Goal: Task Accomplishment & Management: Manage account settings

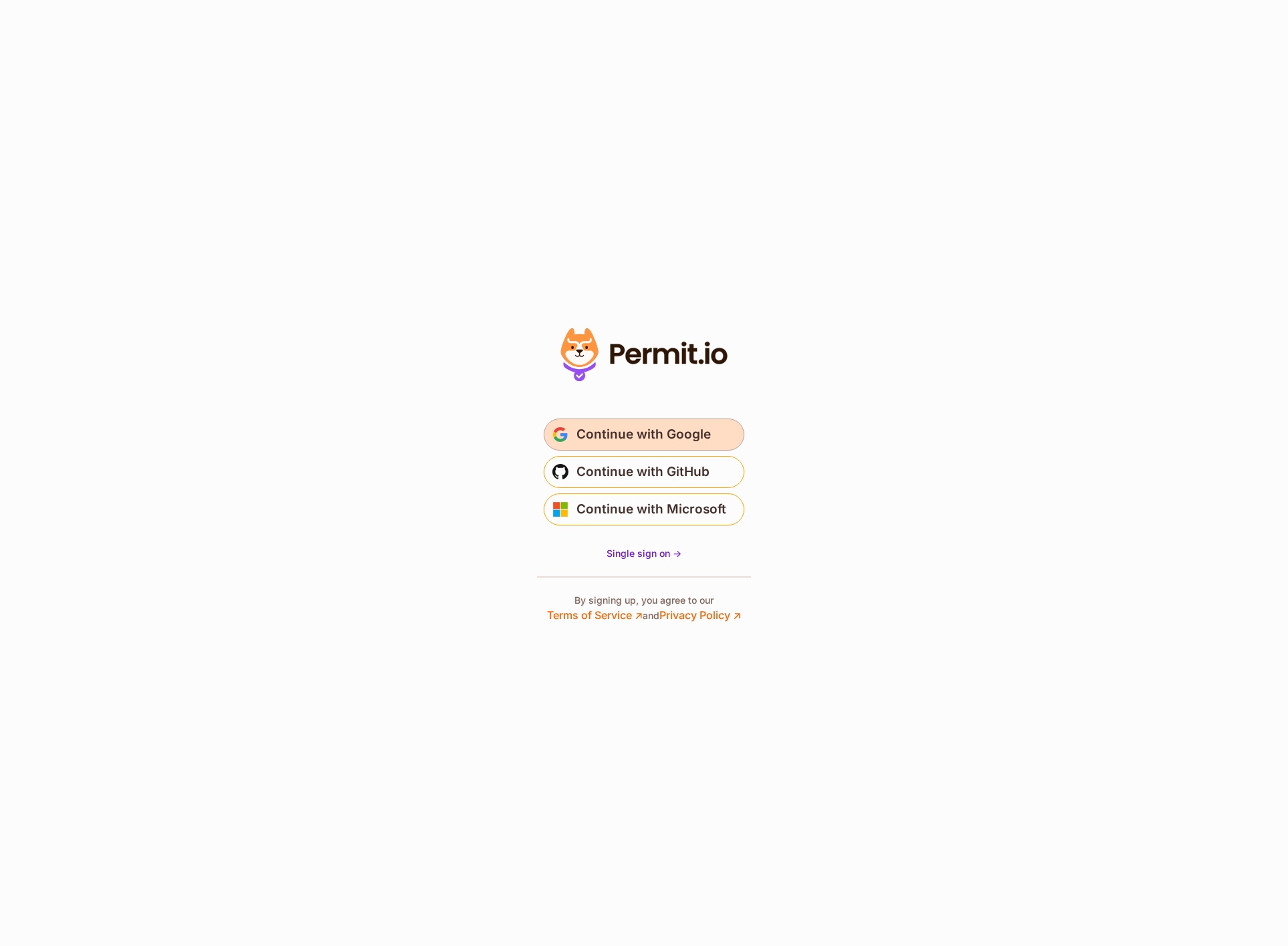
click at [644, 430] on span "Continue with Google" at bounding box center [643, 435] width 134 height 22
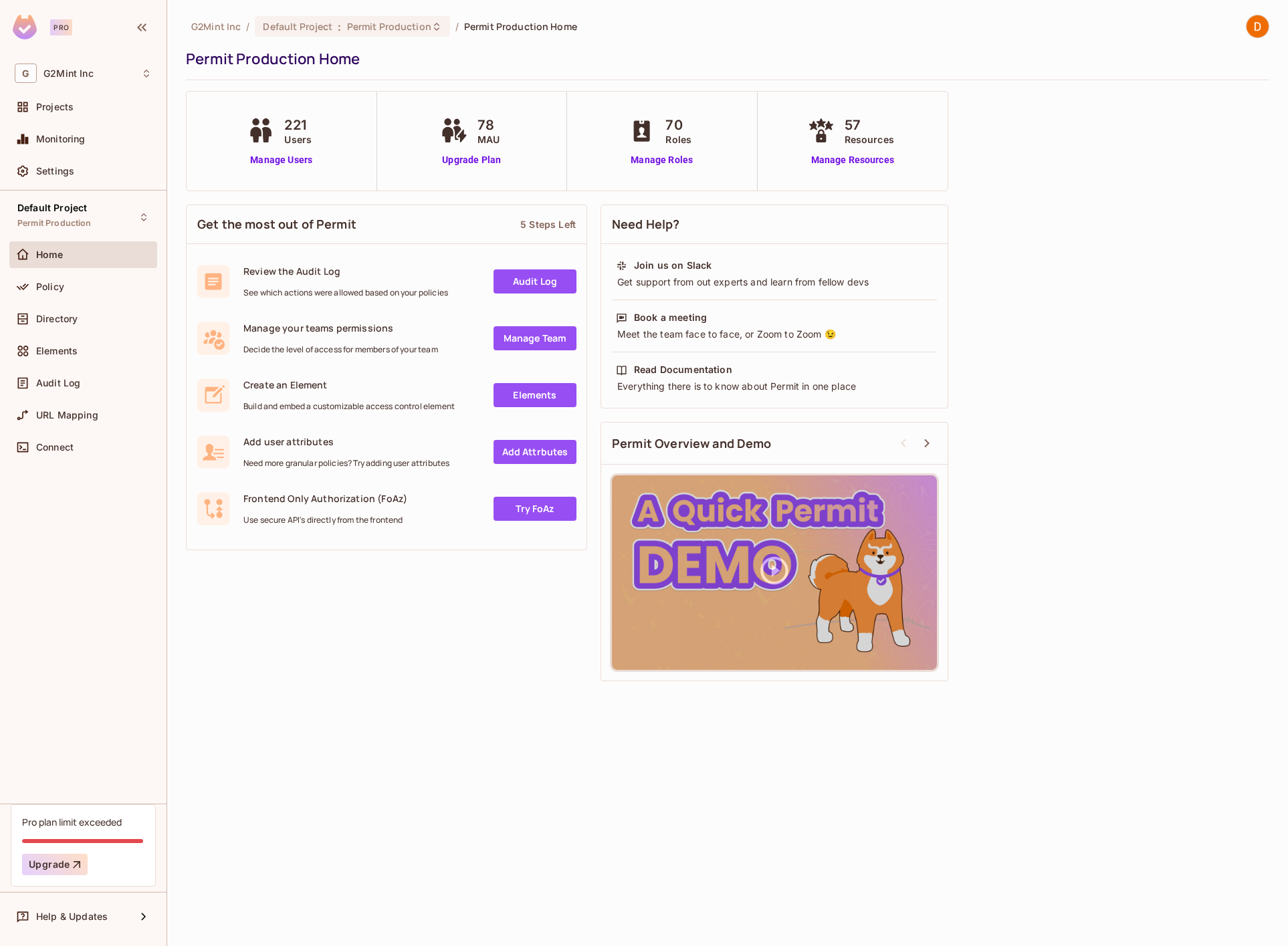
click at [298, 169] on div "221 Users Manage Users" at bounding box center [282, 141] width 191 height 99
click at [292, 160] on link "Manage Users" at bounding box center [281, 160] width 75 height 14
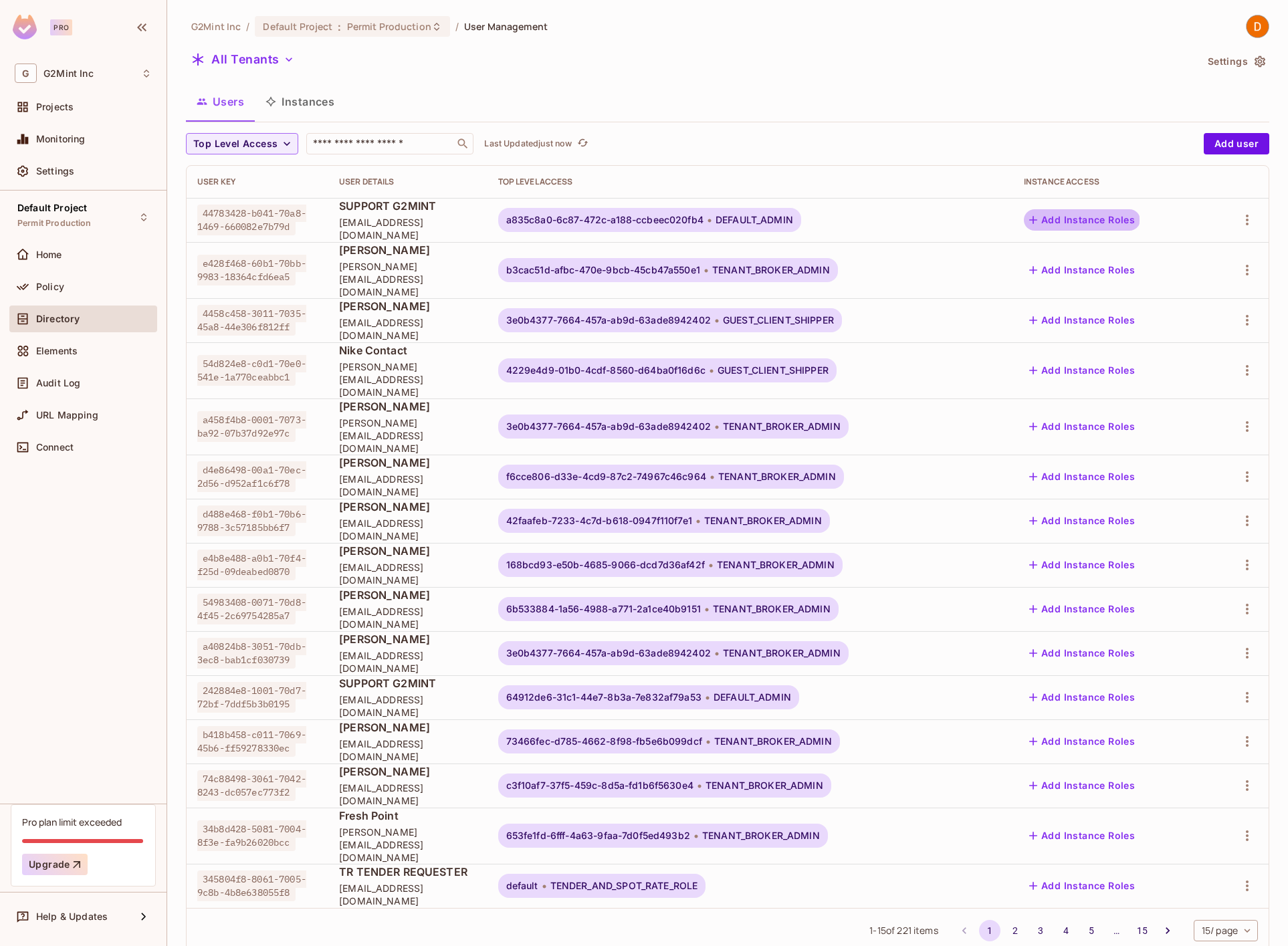
click at [1088, 219] on button "Add Instance Roles" at bounding box center [1082, 220] width 116 height 22
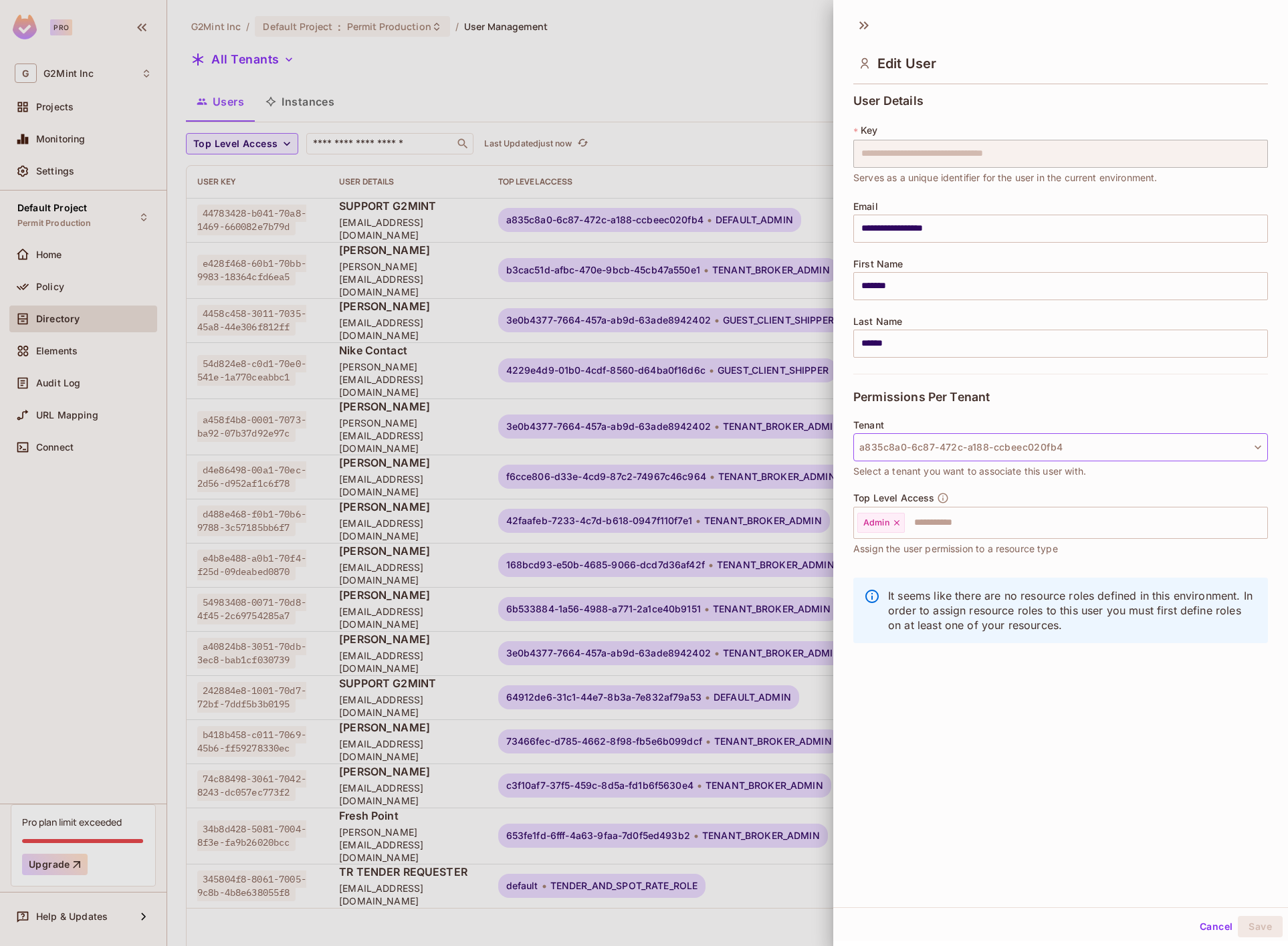
click at [1184, 452] on button "a835c8a0-6c87-472c-a188-ccbeec020fb4" at bounding box center [1061, 447] width 414 height 28
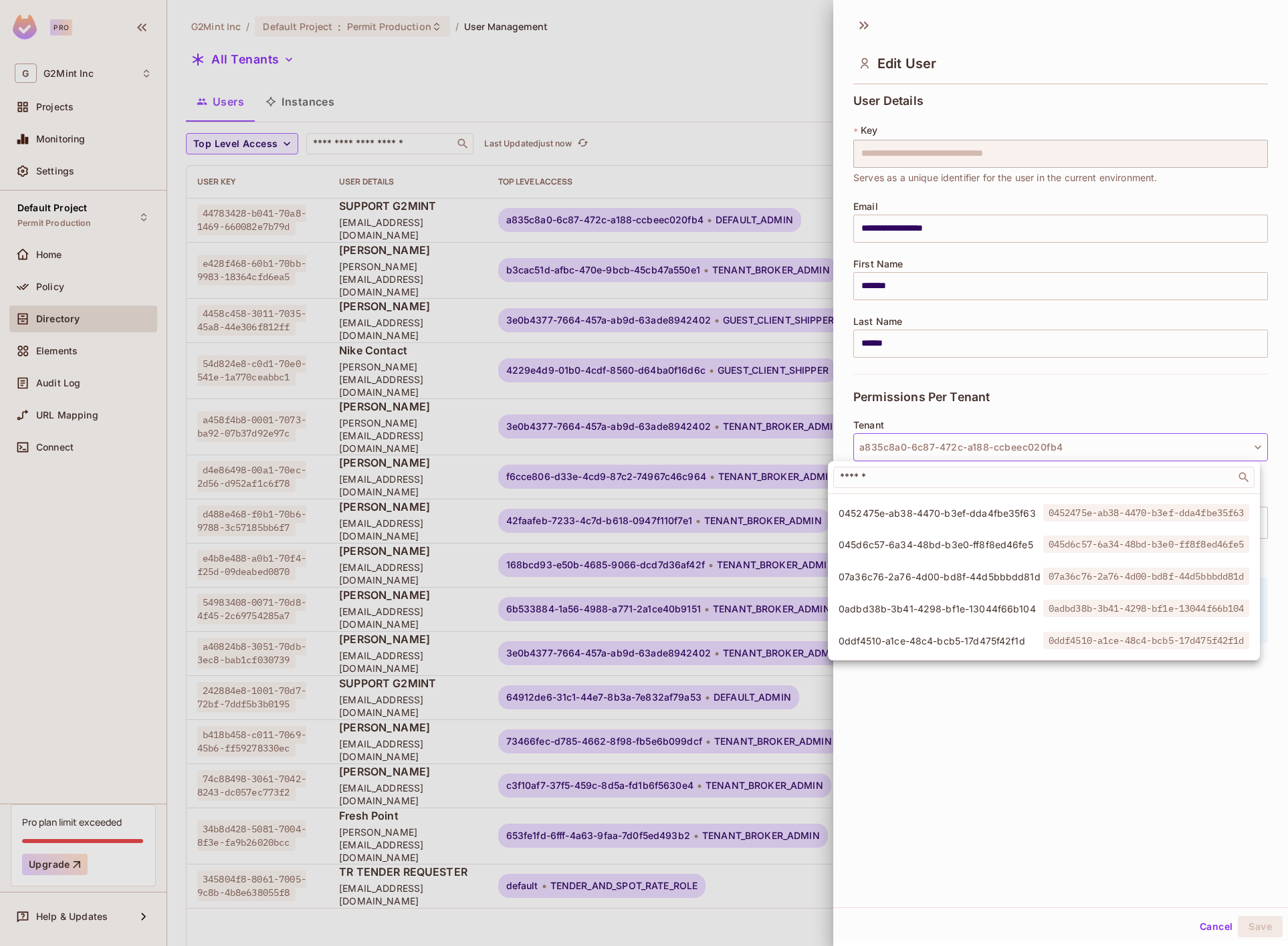
scroll to position [128, 0]
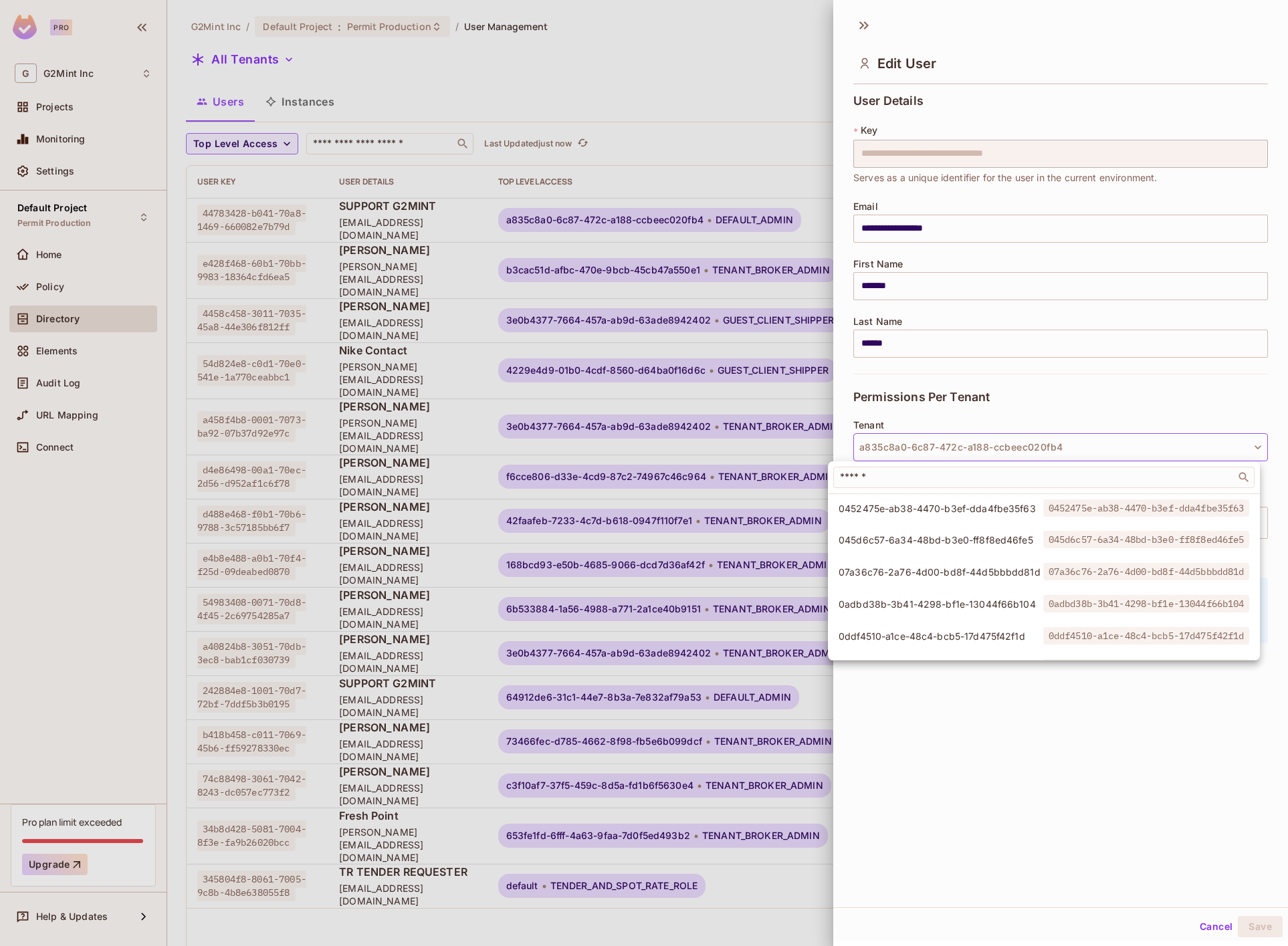
click at [964, 580] on li "07a36c76-2a76-4d00-bd8f-44d5bbbdd81d 07a36c76-2a76-4d00-bd8f-44d5bbbdd81d" at bounding box center [1044, 572] width 432 height 29
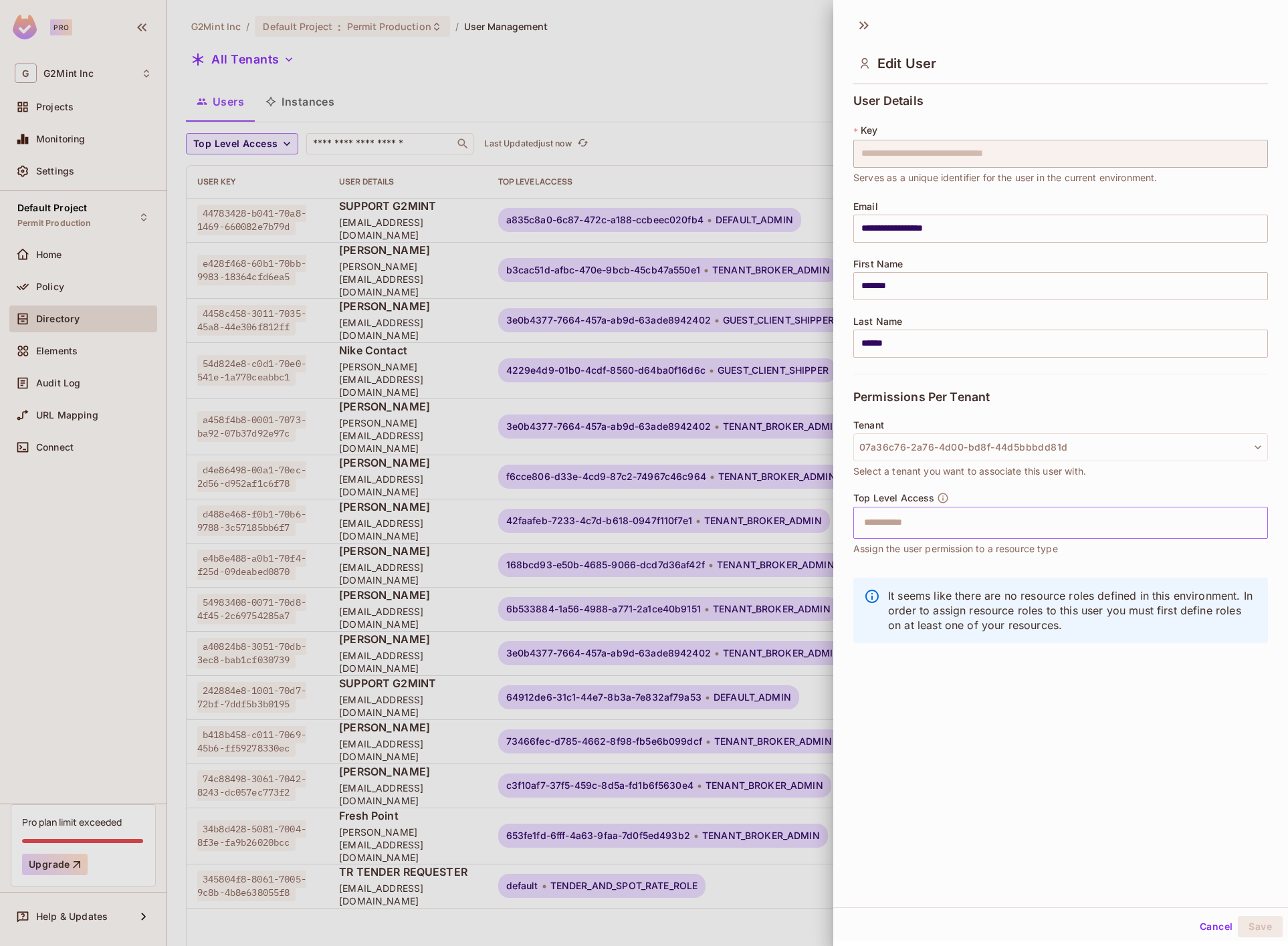
click at [1076, 531] on input "text" at bounding box center [1049, 523] width 386 height 27
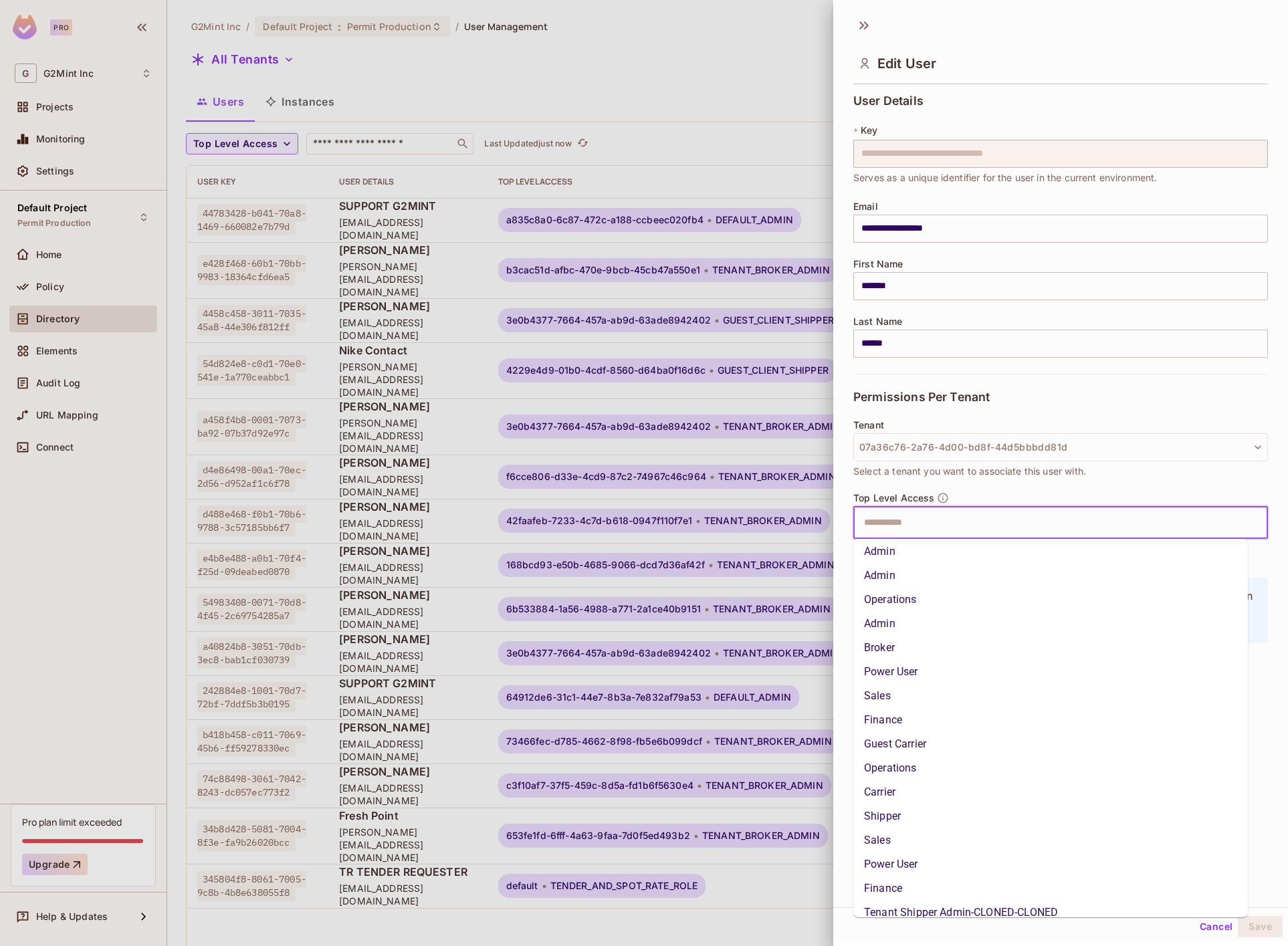
scroll to position [81, 0]
click at [894, 819] on li "Shipper" at bounding box center [1050, 813] width 394 height 24
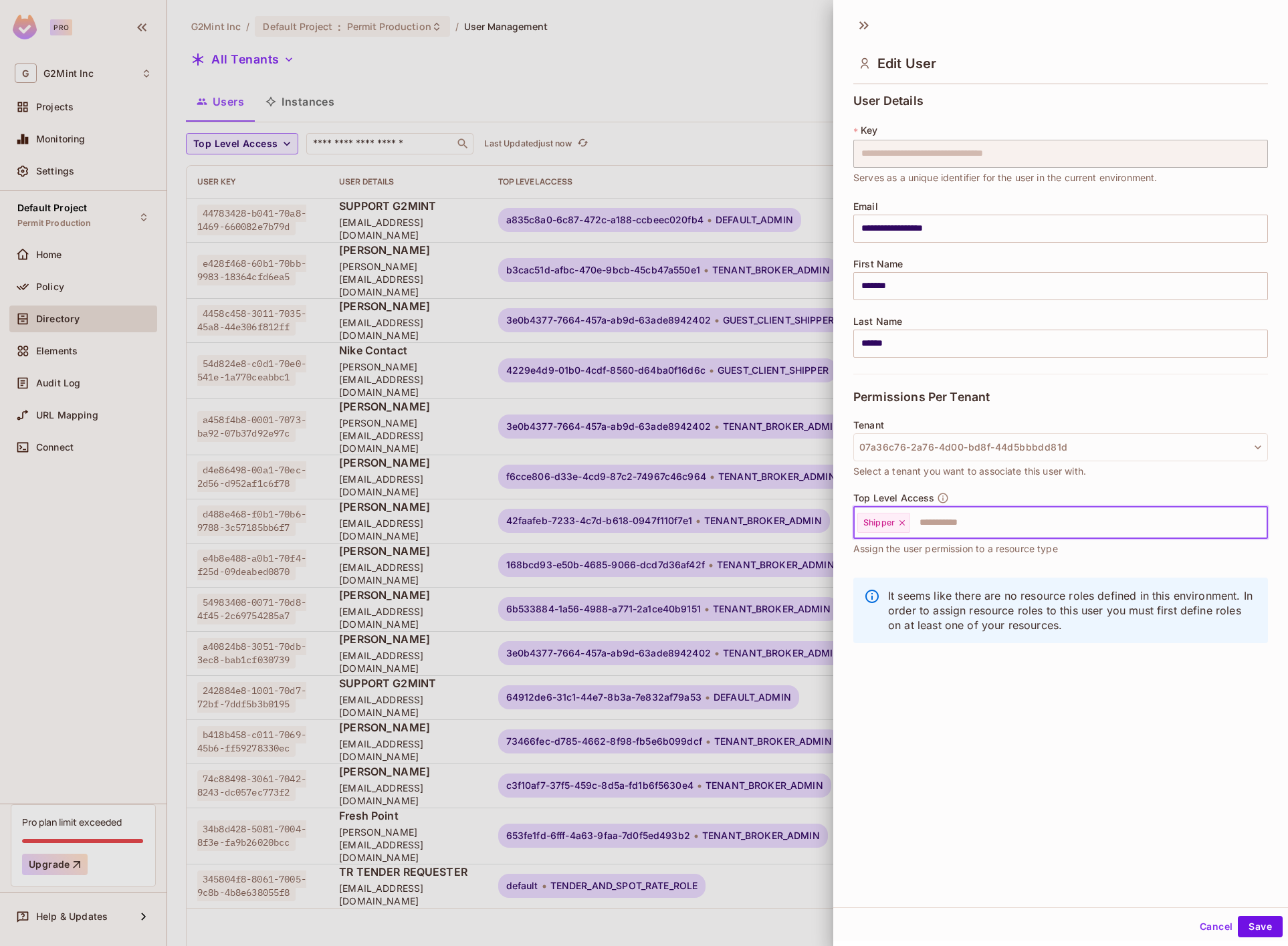
click at [1209, 927] on button "Cancel" at bounding box center [1216, 927] width 43 height 22
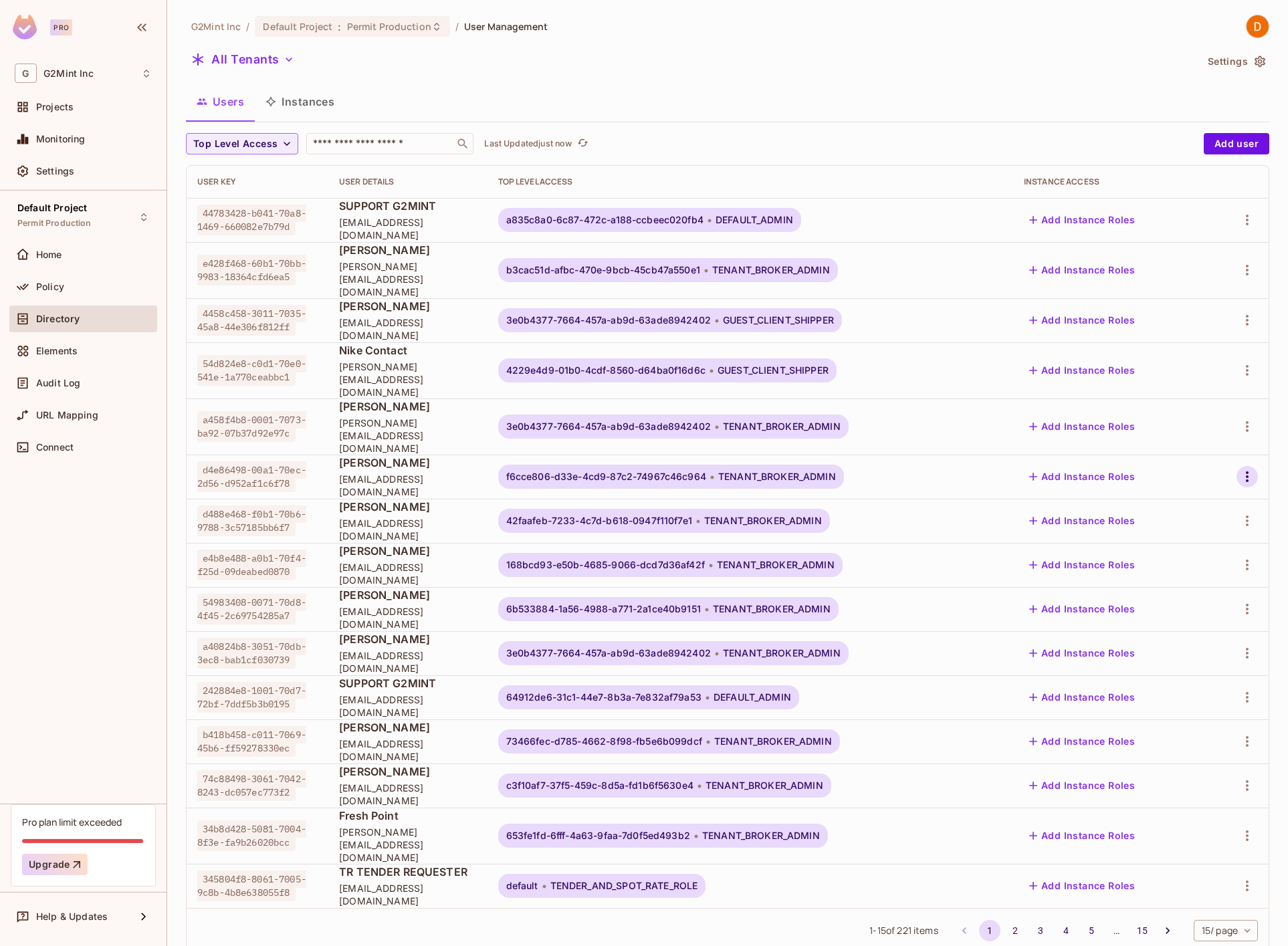
click at [1250, 466] on button "button" at bounding box center [1247, 476] width 22 height 22
click at [1193, 525] on div "Edit Attributes" at bounding box center [1193, 530] width 66 height 13
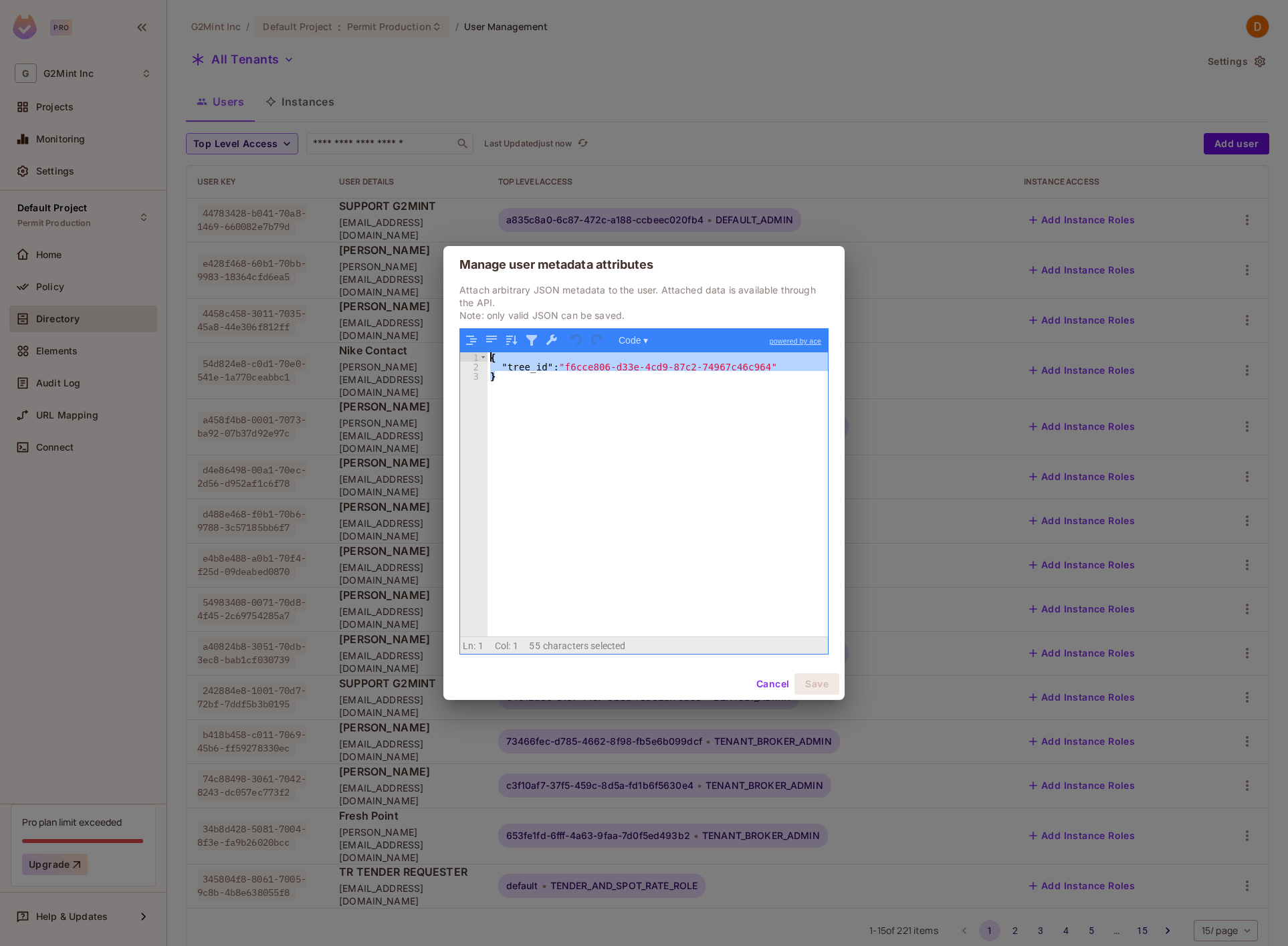
drag, startPoint x: 586, startPoint y: 433, endPoint x: 370, endPoint y: 231, distance: 295.7
click at [326, 192] on div "Manage user metadata attributes Attach arbitrary JSON metadata to the user. Att…" at bounding box center [644, 473] width 1288 height 946
click at [763, 682] on button "Cancel" at bounding box center [772, 684] width 43 height 22
